Goal: Check status: Check status

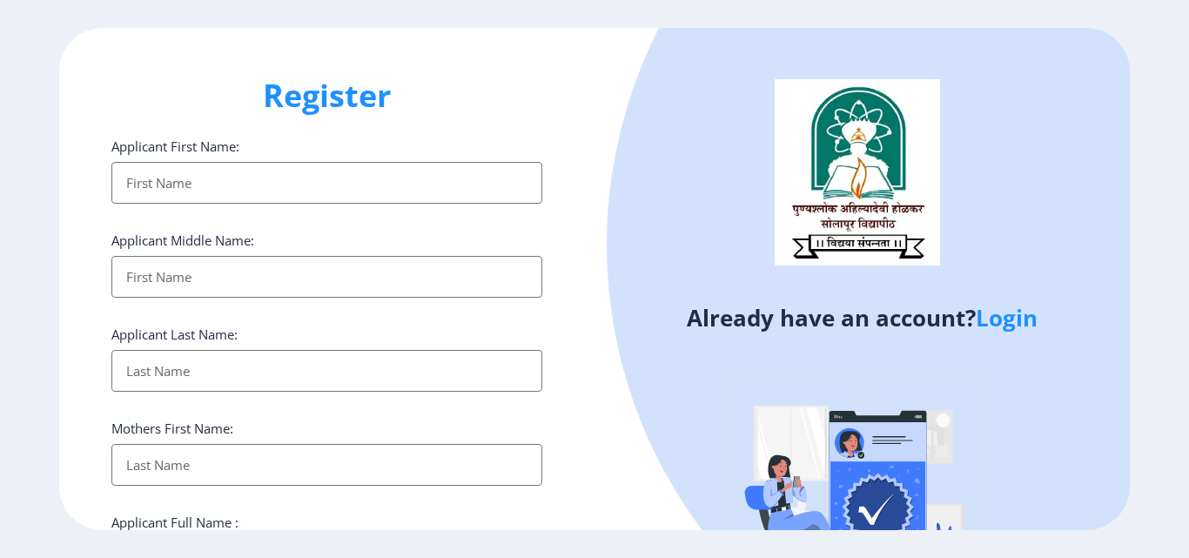
select select
drag, startPoint x: 0, startPoint y: 0, endPoint x: 1017, endPoint y: 328, distance: 1068.7
click at [1017, 328] on link "Login" at bounding box center [1007, 317] width 62 height 31
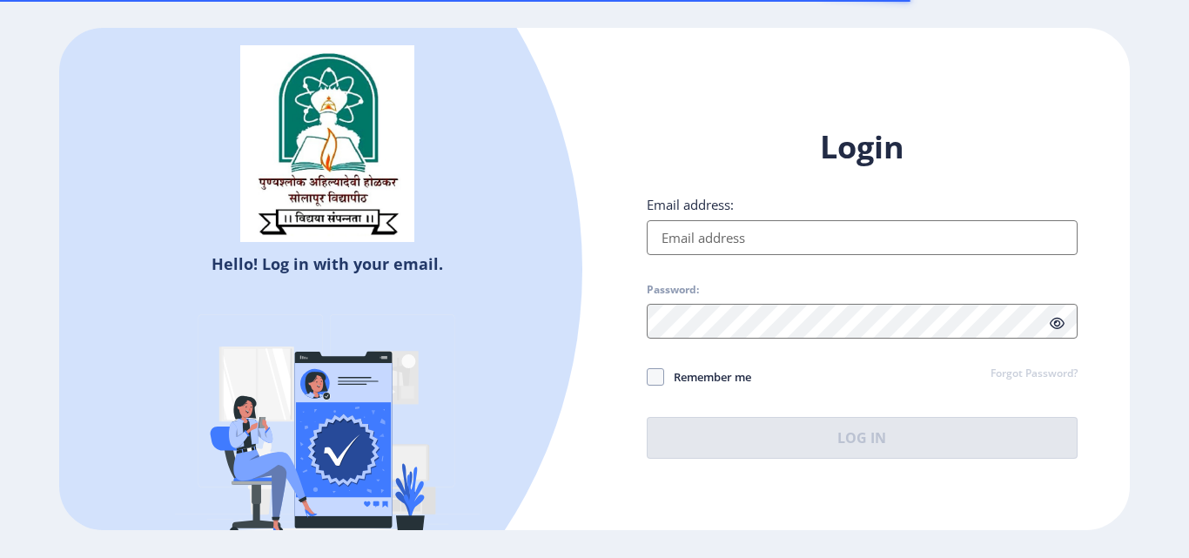
click at [731, 236] on input "Email address:" at bounding box center [862, 237] width 431 height 35
type input "[EMAIL_ADDRESS][DOMAIN_NAME]"
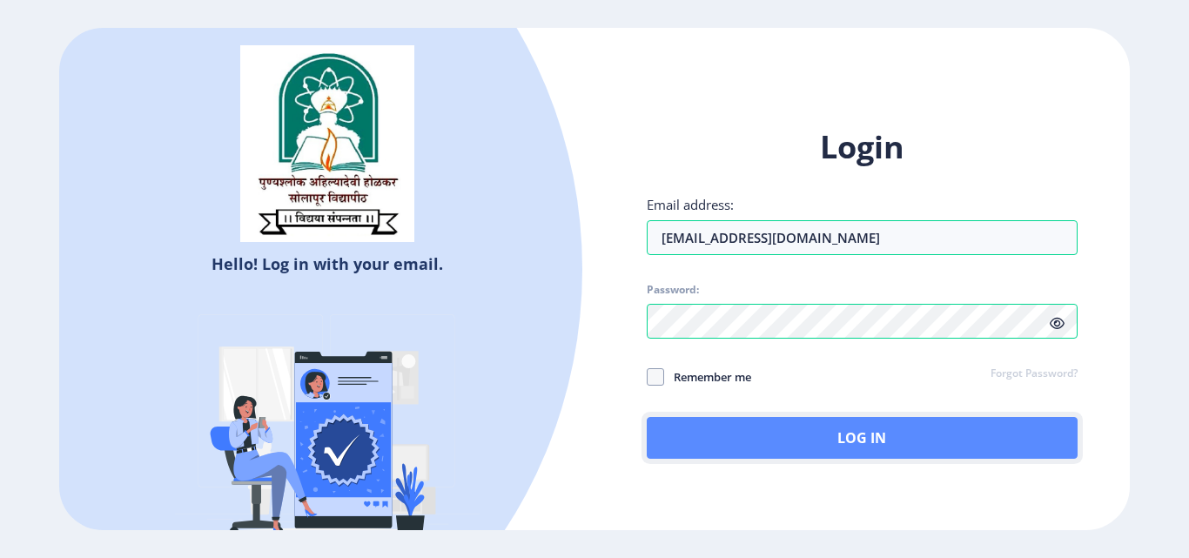
click at [778, 437] on button "Log In" at bounding box center [862, 438] width 431 height 42
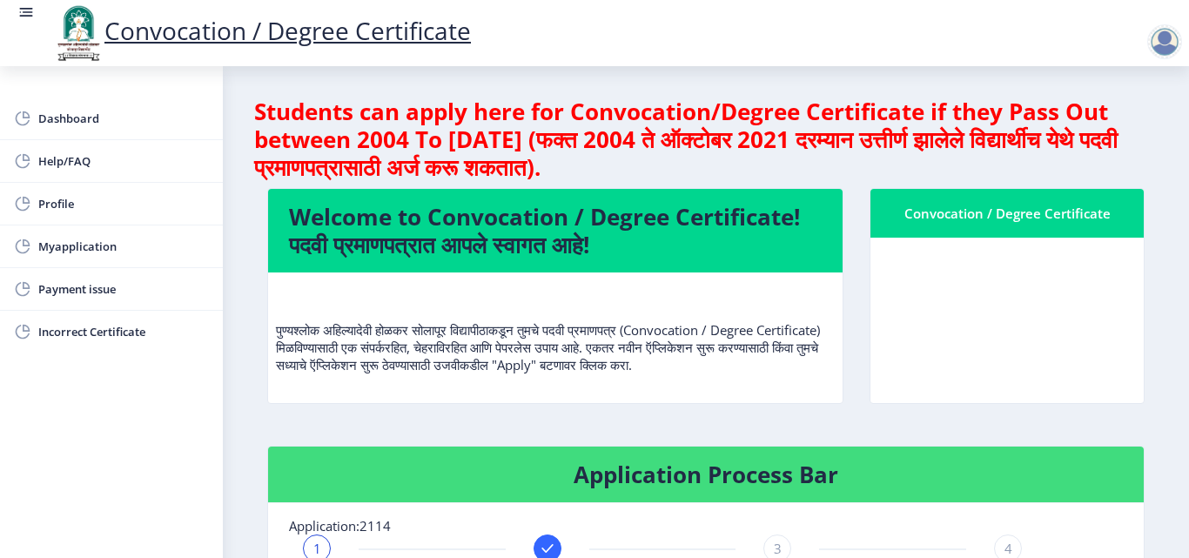
click at [1024, 216] on div "Convocation / Degree Certificate" at bounding box center [1008, 213] width 232 height 21
click at [57, 119] on span "Dashboard" at bounding box center [123, 118] width 171 height 21
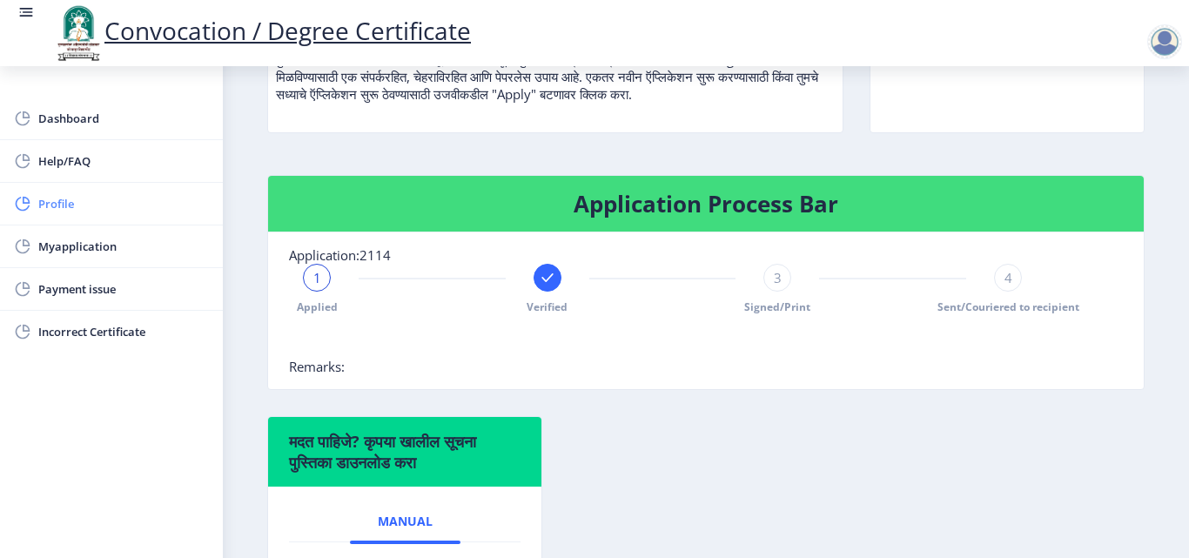
scroll to position [266, 0]
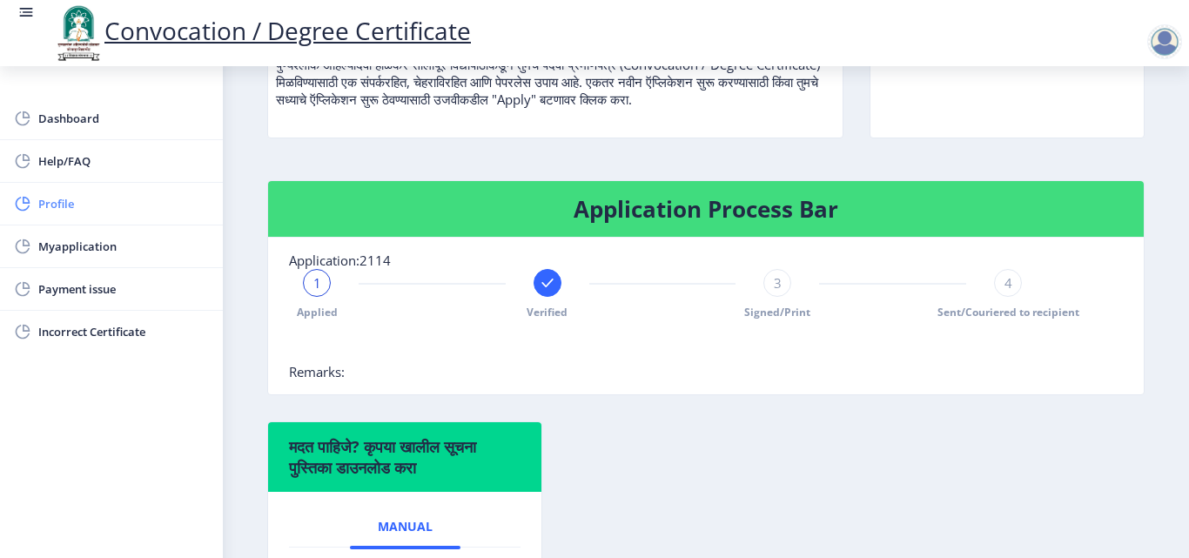
click at [57, 207] on span "Profile" at bounding box center [123, 203] width 171 height 21
select select
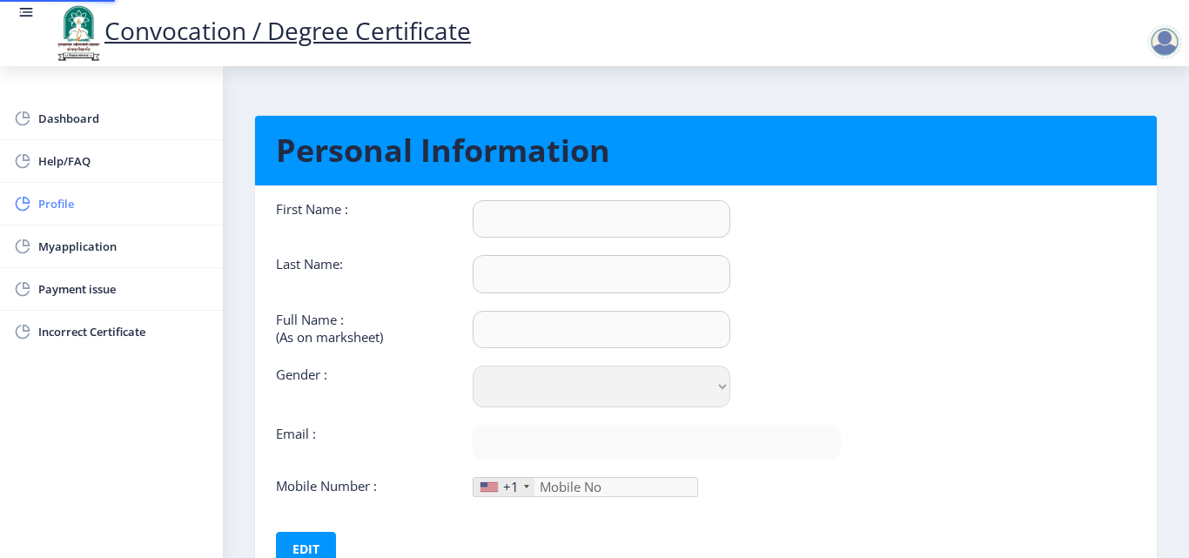
type input "[PERSON_NAME]"
type input "Adat"
type input "Adat [PERSON_NAME]"
select select "[DEMOGRAPHIC_DATA]"
type input "[EMAIL_ADDRESS][DOMAIN_NAME]"
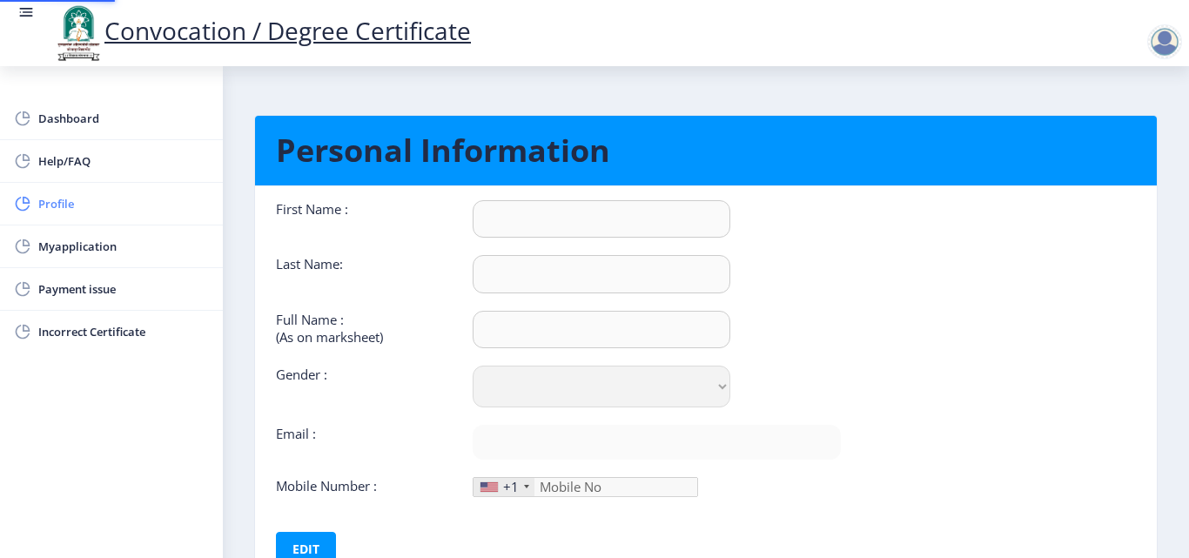
type input "9922191711"
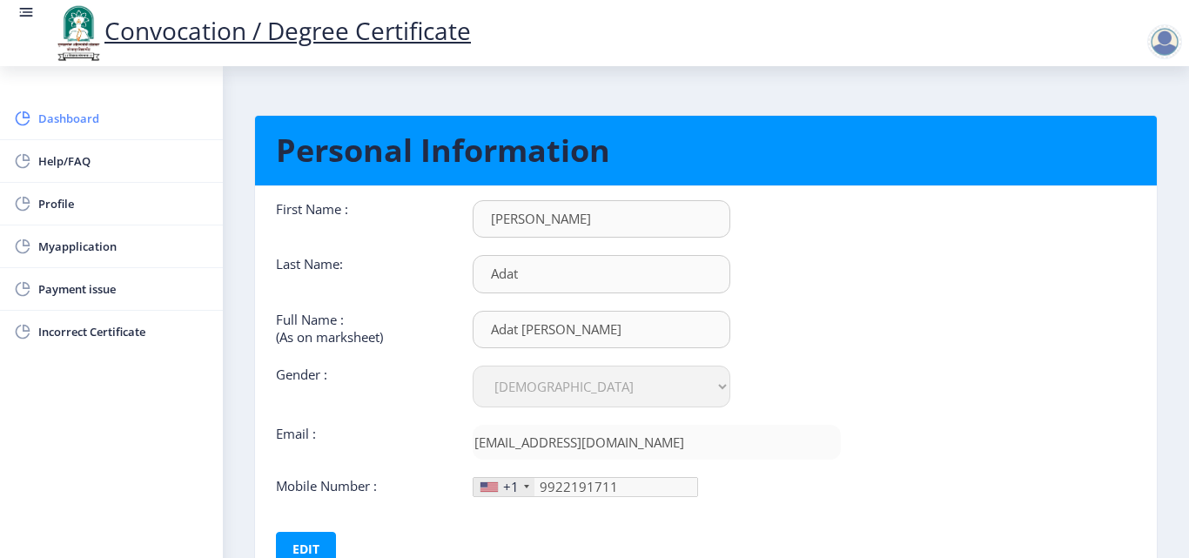
click at [46, 112] on span "Dashboard" at bounding box center [123, 118] width 171 height 21
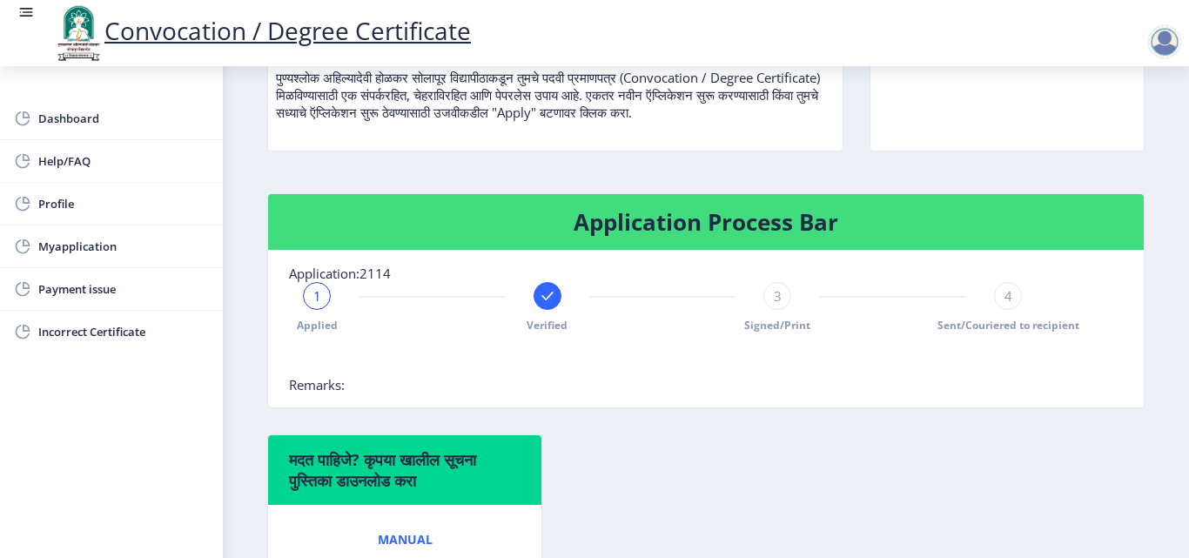
scroll to position [261, 0]
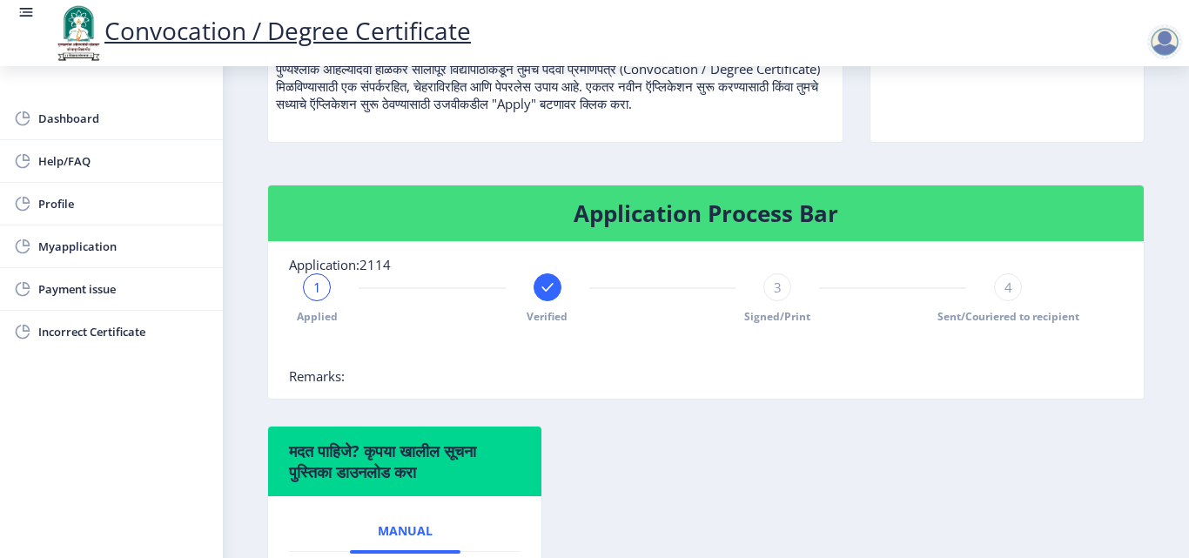
click at [1171, 43] on div at bounding box center [1165, 41] width 35 height 35
drag, startPoint x: 758, startPoint y: 380, endPoint x: 419, endPoint y: 290, distance: 351.4
click at [742, 383] on nb-card-body "Application:2114 1 Applied Verified 3 Signed/Print 4 Sent/Couriered to recipien…" at bounding box center [706, 320] width 876 height 157
click at [546, 286] on rect at bounding box center [547, 287] width 17 height 17
click at [546, 286] on span "2" at bounding box center [547, 287] width 8 height 17
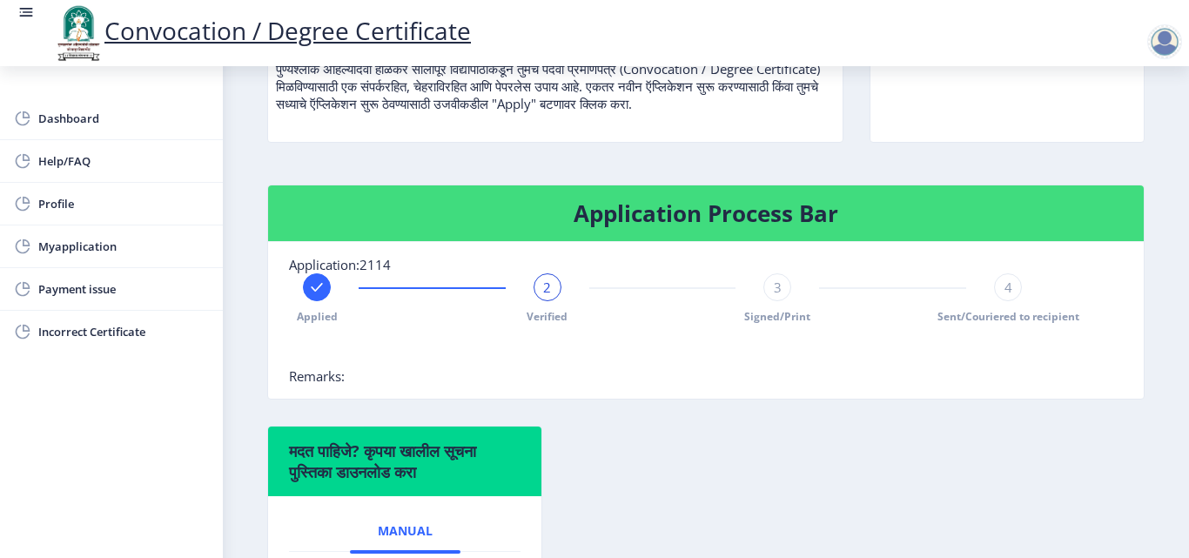
click at [783, 290] on div "3" at bounding box center [778, 287] width 28 height 28
click at [842, 388] on nb-card-body "Application:2114 Applied Verified 3 Signed/Print 4 Sent/Couriered to recipient …" at bounding box center [706, 320] width 876 height 157
click at [1016, 282] on div "4" at bounding box center [1008, 287] width 28 height 28
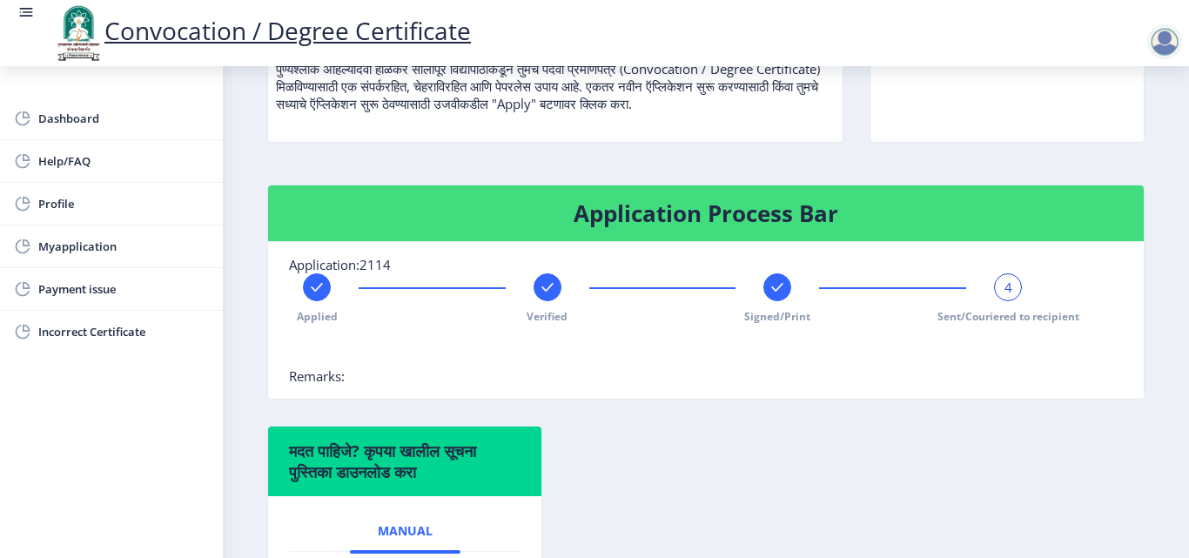
click at [859, 397] on nb-card-body "Application:2114 Applied Verified Signed/Print 4 Sent/Couriered to recipient Re…" at bounding box center [706, 320] width 876 height 157
click at [728, 357] on div at bounding box center [662, 350] width 747 height 35
click at [1008, 287] on div "4" at bounding box center [1008, 287] width 28 height 28
click at [957, 406] on div "Application Process Bar Application:2114 Applied Verified Signed/Print 4 Sent/C…" at bounding box center [706, 305] width 904 height 241
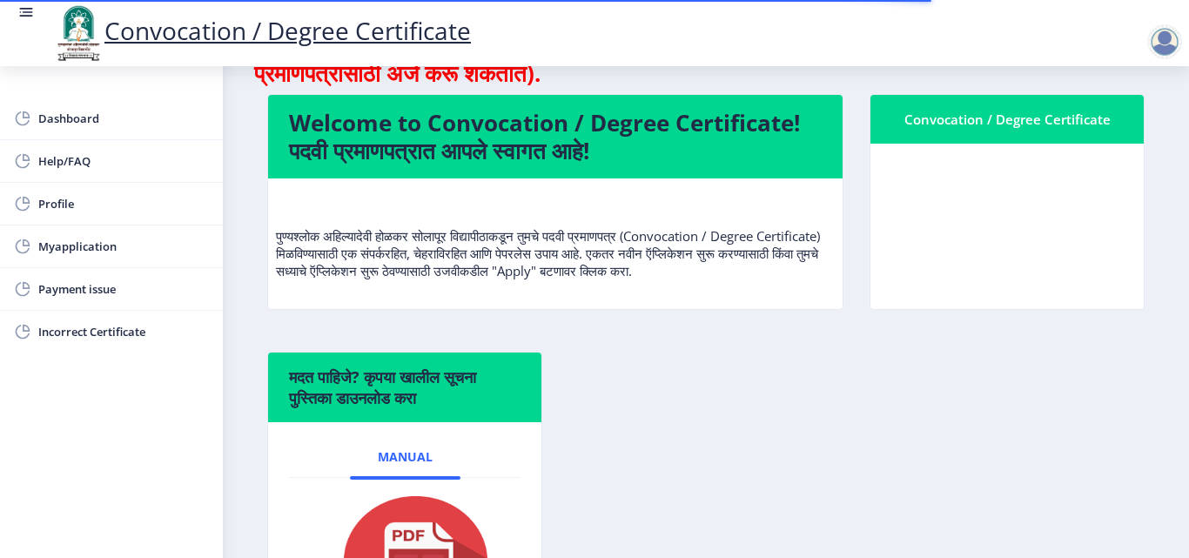
scroll to position [261, 0]
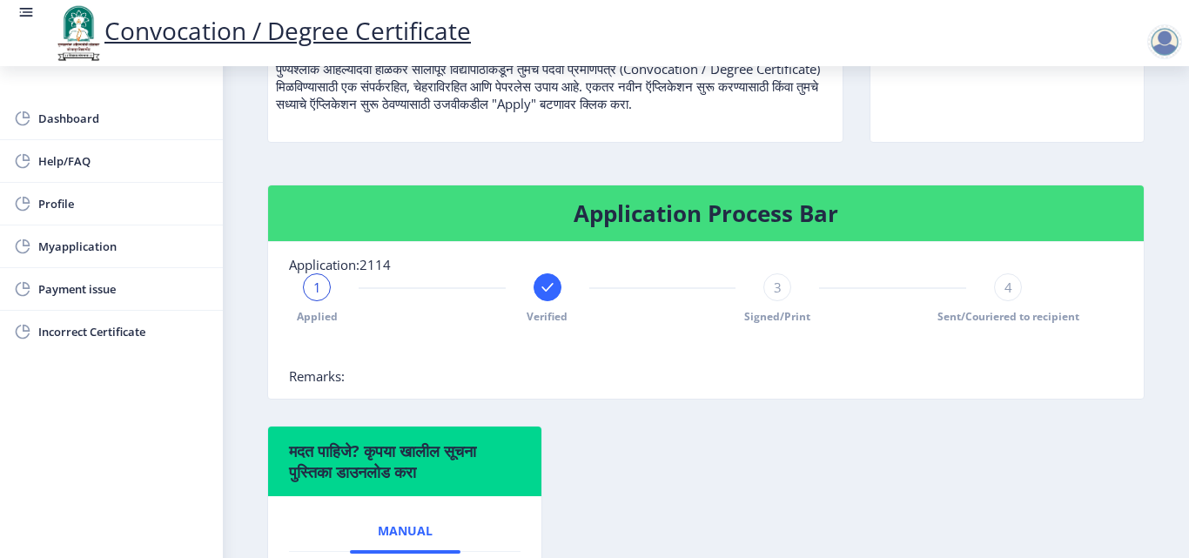
click at [1162, 49] on div at bounding box center [1165, 41] width 35 height 35
click at [1135, 135] on span "Log out" at bounding box center [1119, 135] width 111 height 21
